Goal: Task Accomplishment & Management: Complete application form

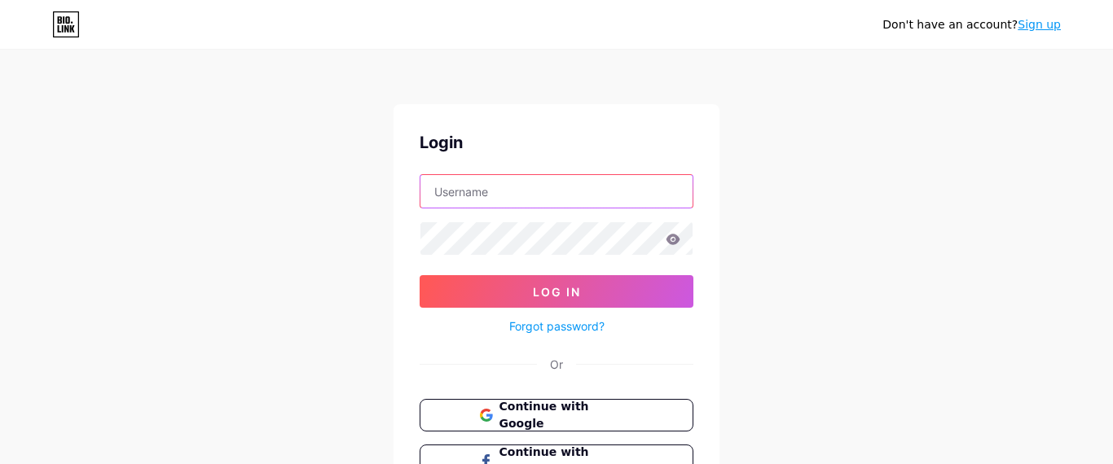
click at [503, 178] on input "text" at bounding box center [556, 191] width 272 height 33
type input "thesailstore"
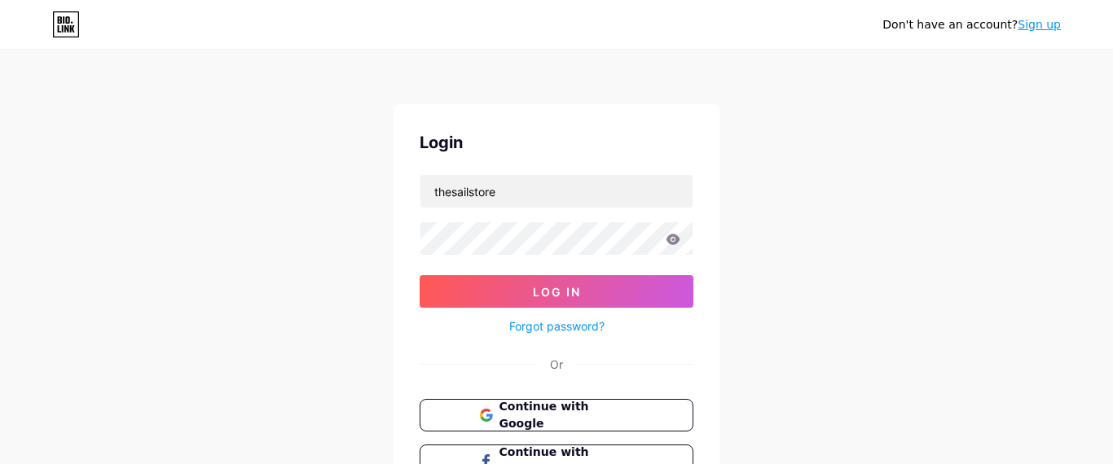
click at [391, 249] on div "Don't have an account? Sign up Login thesailstore Log In Forgot password? Or Co…" at bounding box center [556, 300] width 1113 height 601
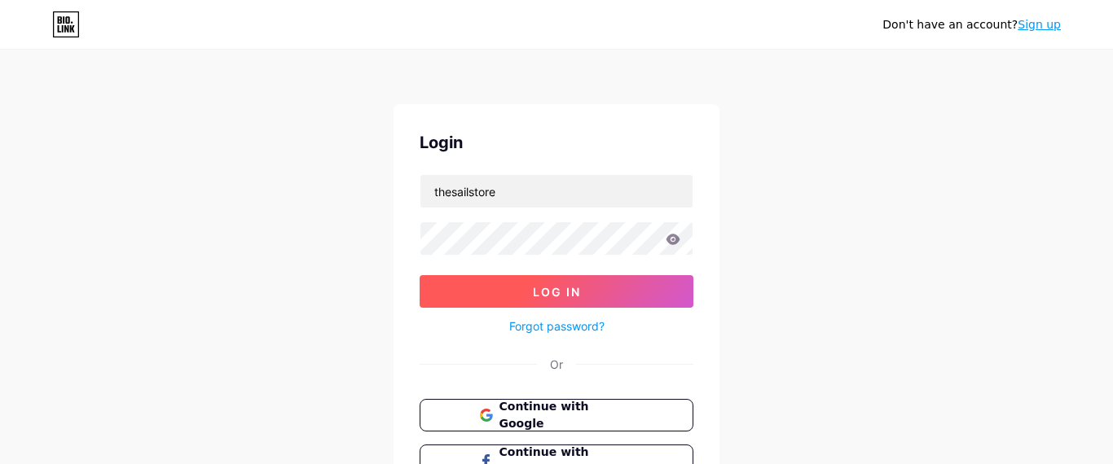
click at [538, 276] on button "Log In" at bounding box center [556, 291] width 274 height 33
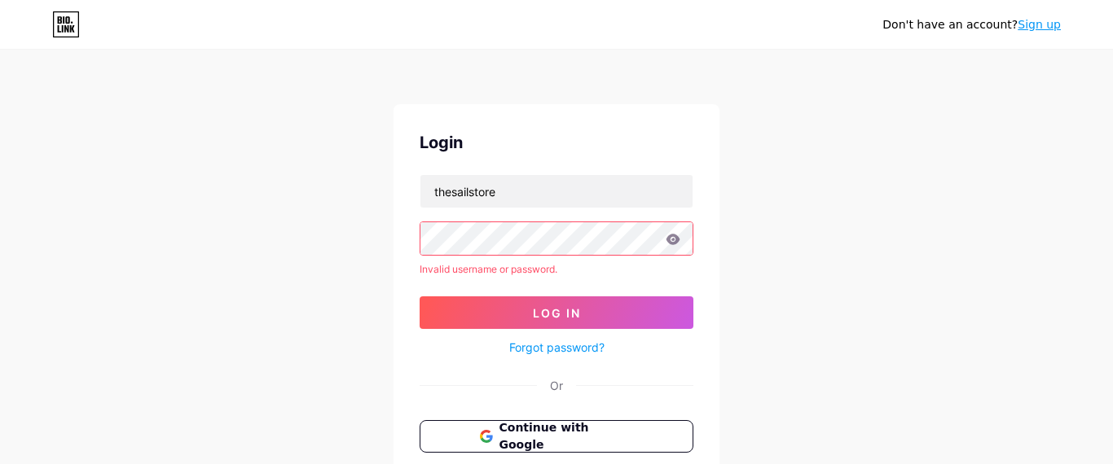
click at [1039, 23] on link "Sign up" at bounding box center [1038, 24] width 43 height 13
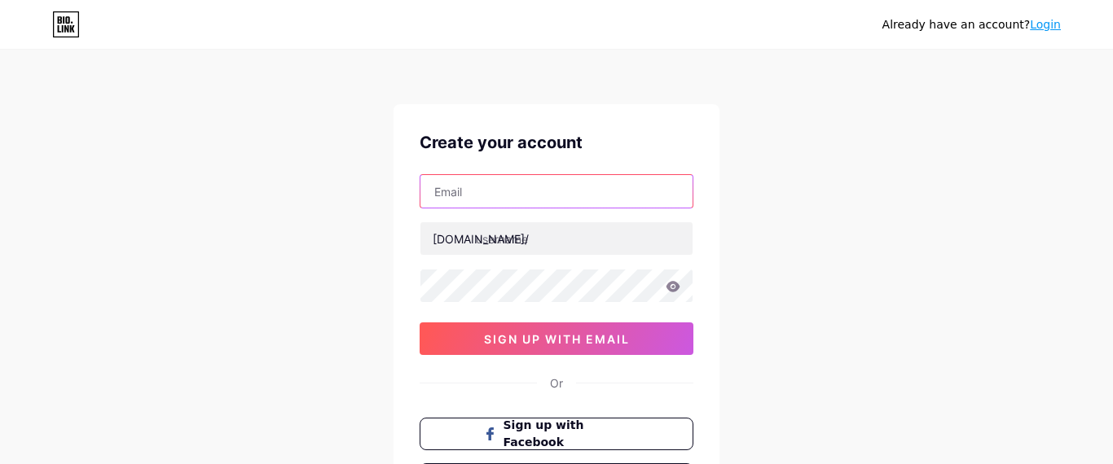
click at [483, 195] on input "text" at bounding box center [556, 191] width 272 height 33
type input "[EMAIL_ADDRESS][DOMAIN_NAME]"
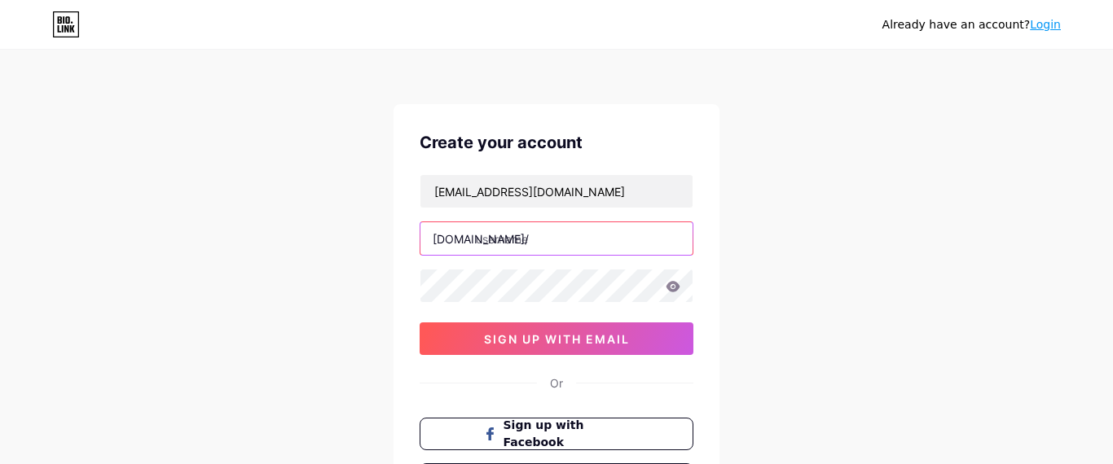
click at [539, 236] on input "text" at bounding box center [556, 238] width 272 height 33
paste input "the sail store"
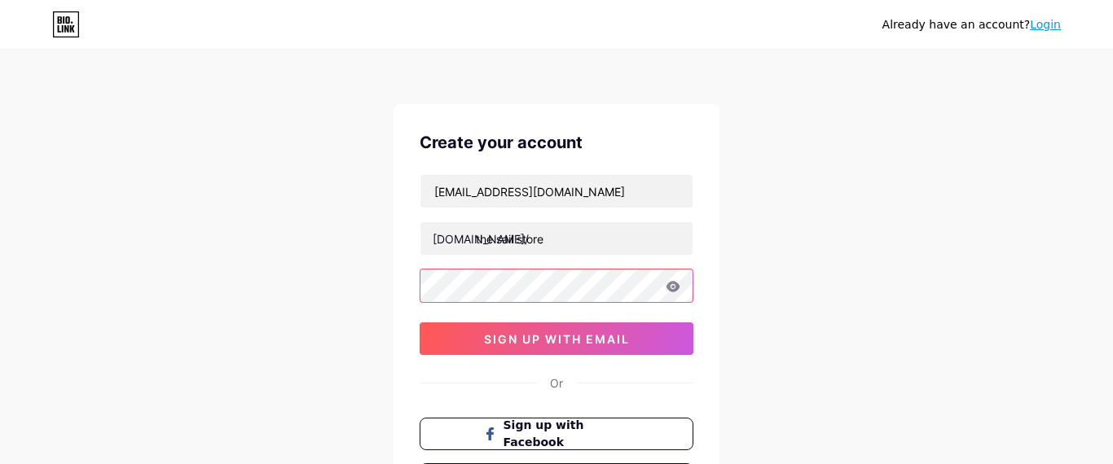
type input "the sail store"
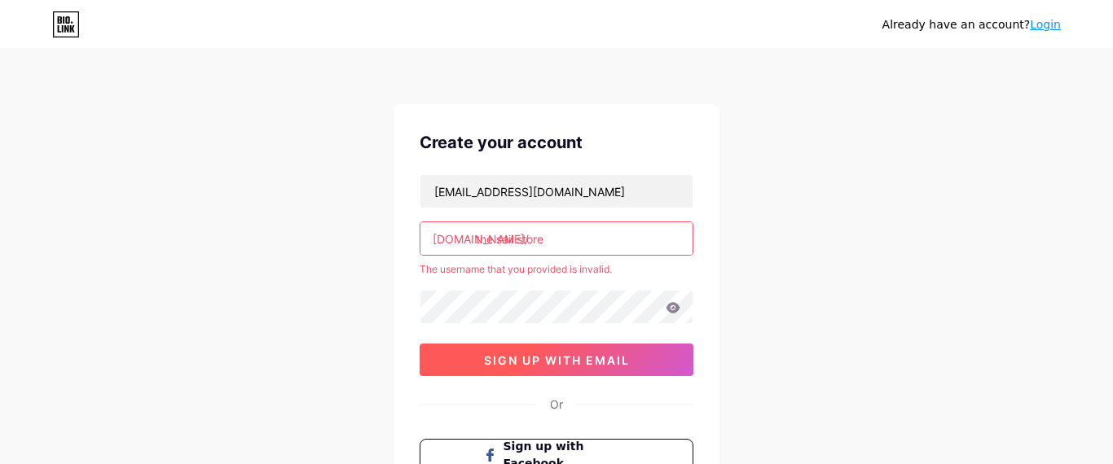
click at [513, 352] on button "sign up with email" at bounding box center [556, 360] width 274 height 33
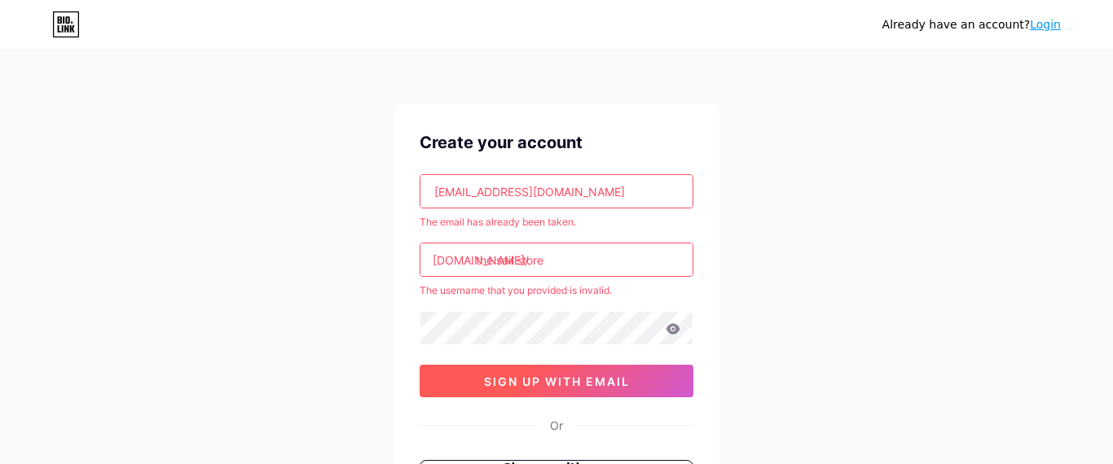
click at [542, 381] on span "sign up with email" at bounding box center [557, 382] width 146 height 14
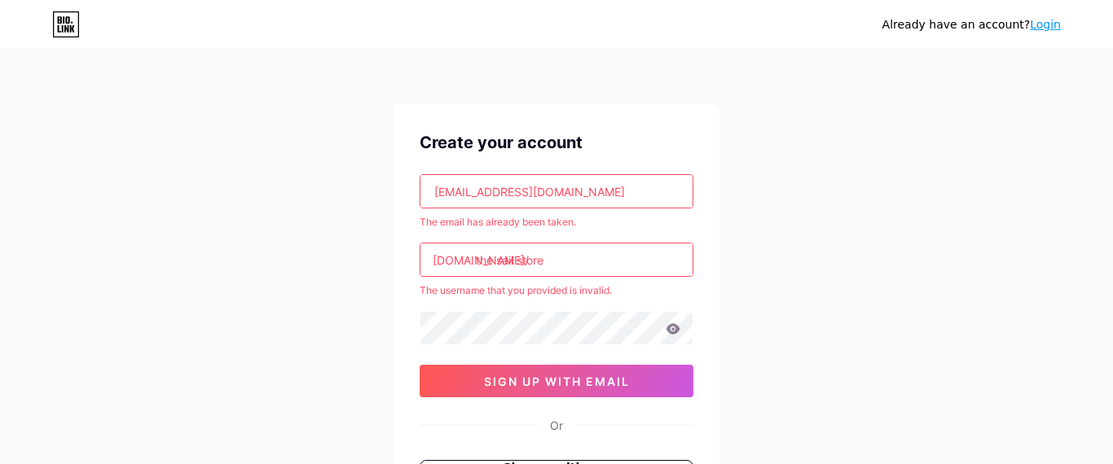
click at [1043, 27] on link "Login" at bounding box center [1045, 24] width 31 height 13
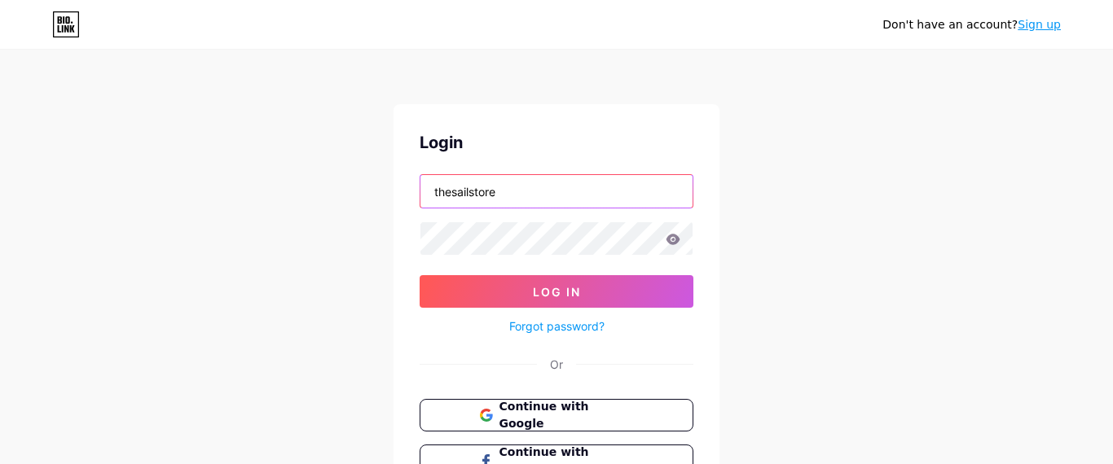
type input "[EMAIL_ADDRESS][DOMAIN_NAME]"
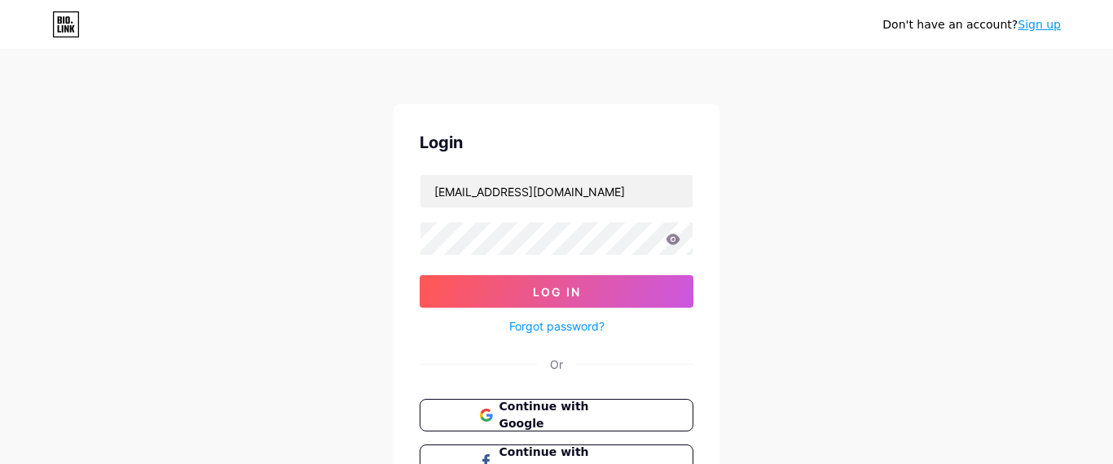
click at [561, 274] on form "[EMAIL_ADDRESS][DOMAIN_NAME] Log In Forgot password?" at bounding box center [556, 255] width 274 height 162
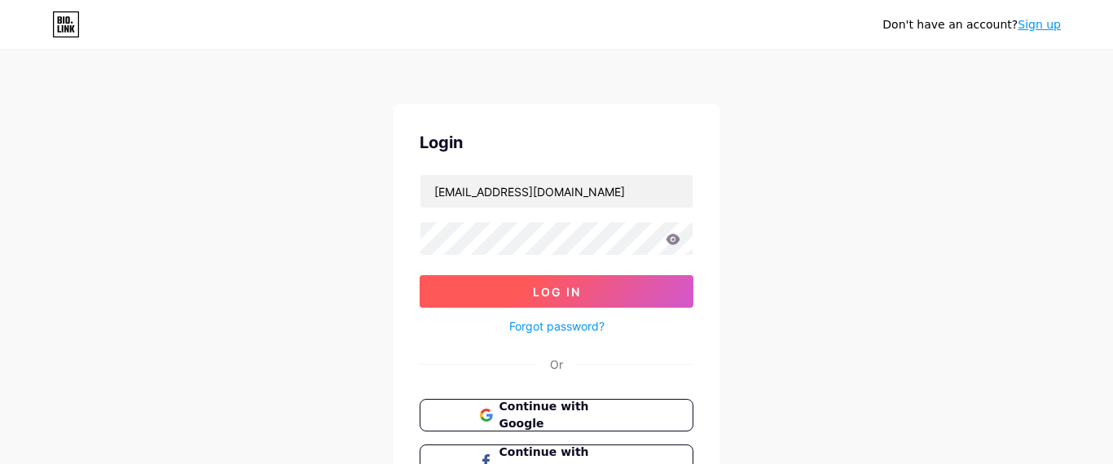
click at [563, 283] on button "Log In" at bounding box center [556, 291] width 274 height 33
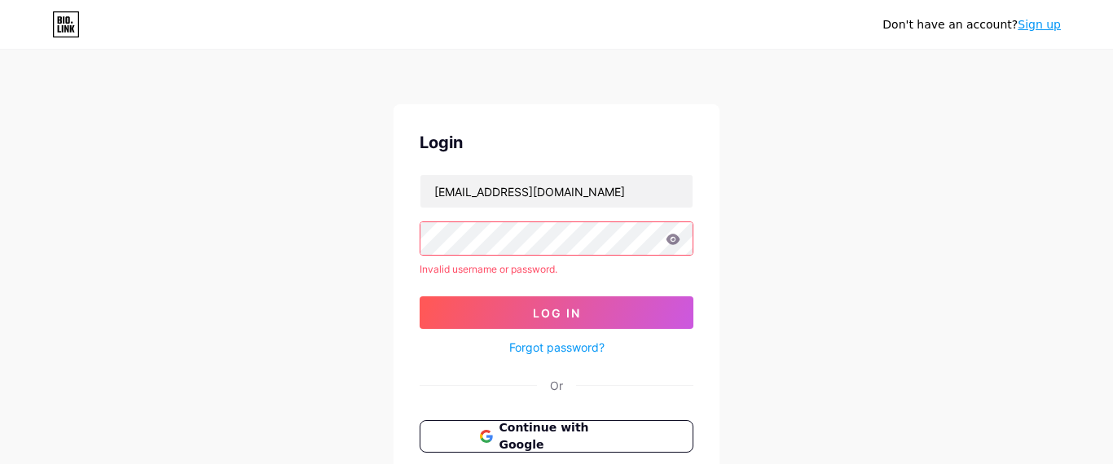
click at [674, 243] on icon at bounding box center [673, 239] width 14 height 11
click at [675, 242] on icon at bounding box center [673, 239] width 14 height 11
click at [810, 243] on div "Don't have an account? Sign up Login [EMAIL_ADDRESS][DOMAIN_NAME] Invalid usern…" at bounding box center [556, 311] width 1113 height 622
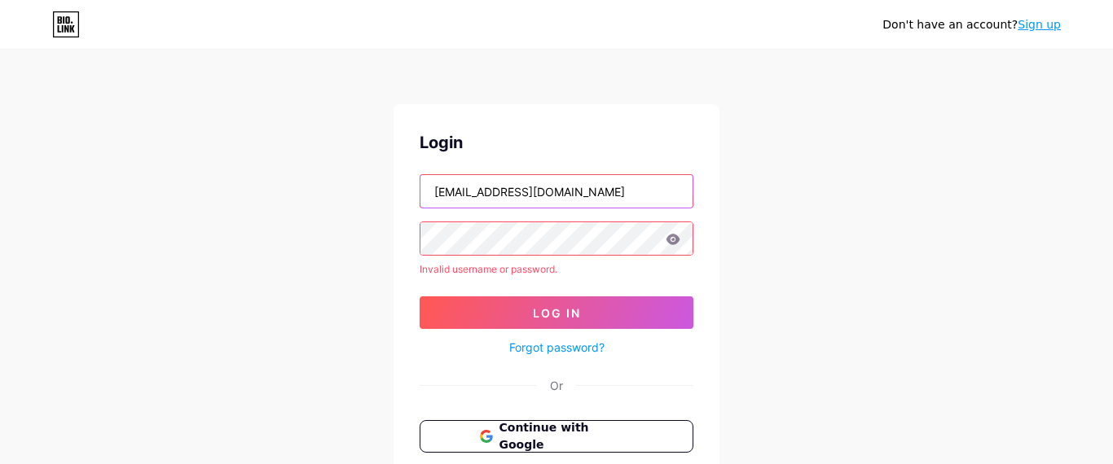
click at [577, 189] on input "[EMAIL_ADDRESS][DOMAIN_NAME]" at bounding box center [556, 191] width 272 height 33
click at [886, 325] on div "Don't have an account? Sign up Login Invalid username or password. Log In Forgo…" at bounding box center [556, 311] width 1113 height 622
click at [512, 195] on input "text" at bounding box center [556, 191] width 272 height 33
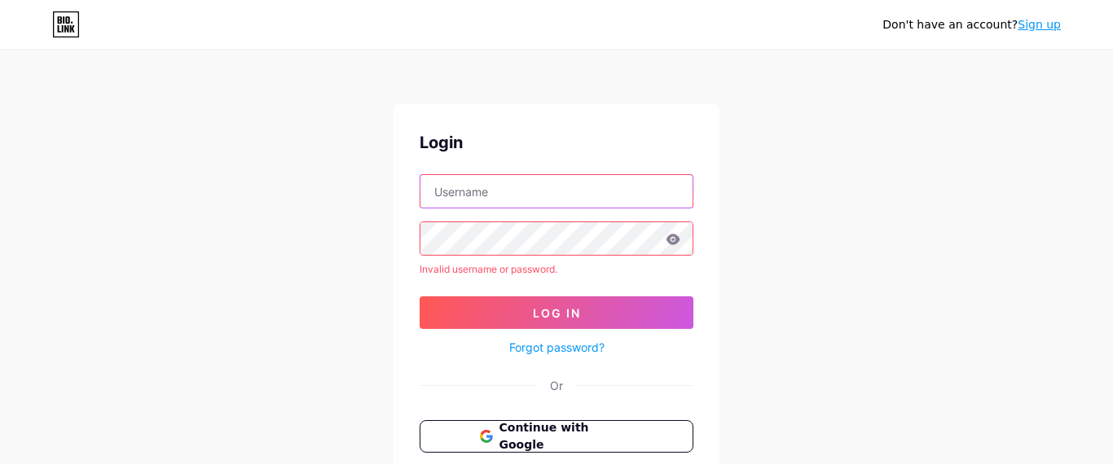
paste input "thesailstore"
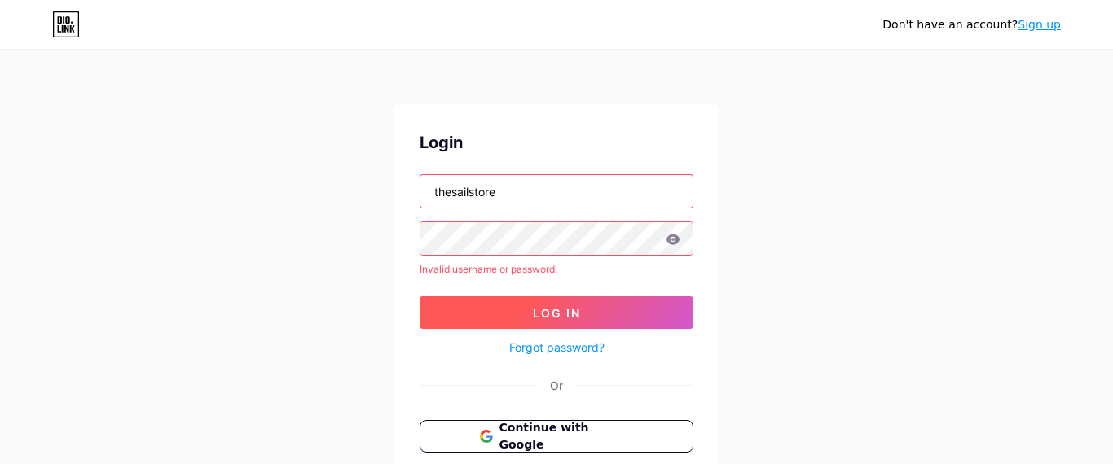
type input "thesailstore"
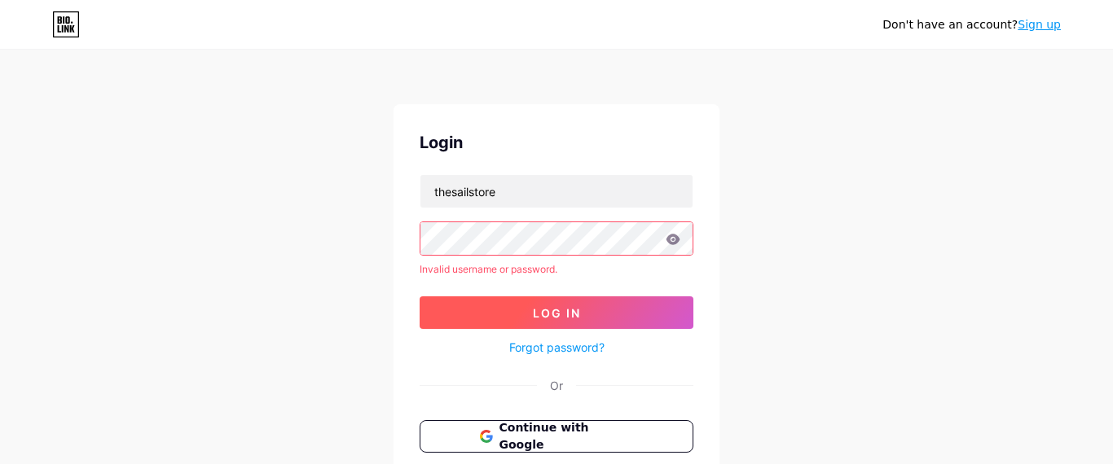
click at [458, 310] on button "Log In" at bounding box center [556, 312] width 274 height 33
